Goal: Information Seeking & Learning: Stay updated

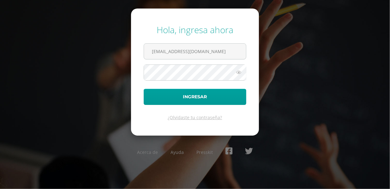
type input "2025020@fatima.edoo.gt"
click at [144, 89] on button "Ingresar" at bounding box center [195, 97] width 103 height 16
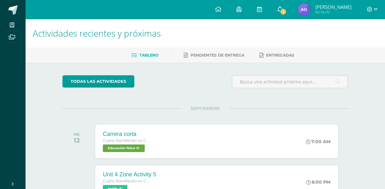
click at [284, 13] on span "1" at bounding box center [283, 11] width 7 height 7
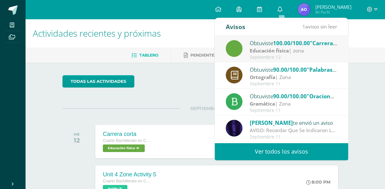
click at [276, 58] on div "Septiembre 12" at bounding box center [294, 57] width 88 height 5
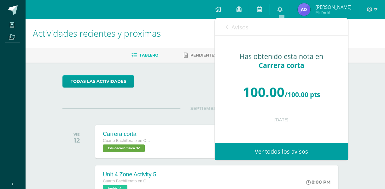
click at [238, 27] on span "Avisos" at bounding box center [240, 27] width 17 height 8
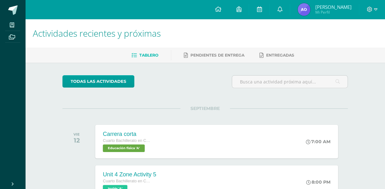
click at [200, 111] on div "SEPTIEMBRE VIE 12 Carrera corta Cuarto Bachillerato en CCLL en Computacion Educ…" at bounding box center [205, 133] width 286 height 51
